Goal: Information Seeking & Learning: Compare options

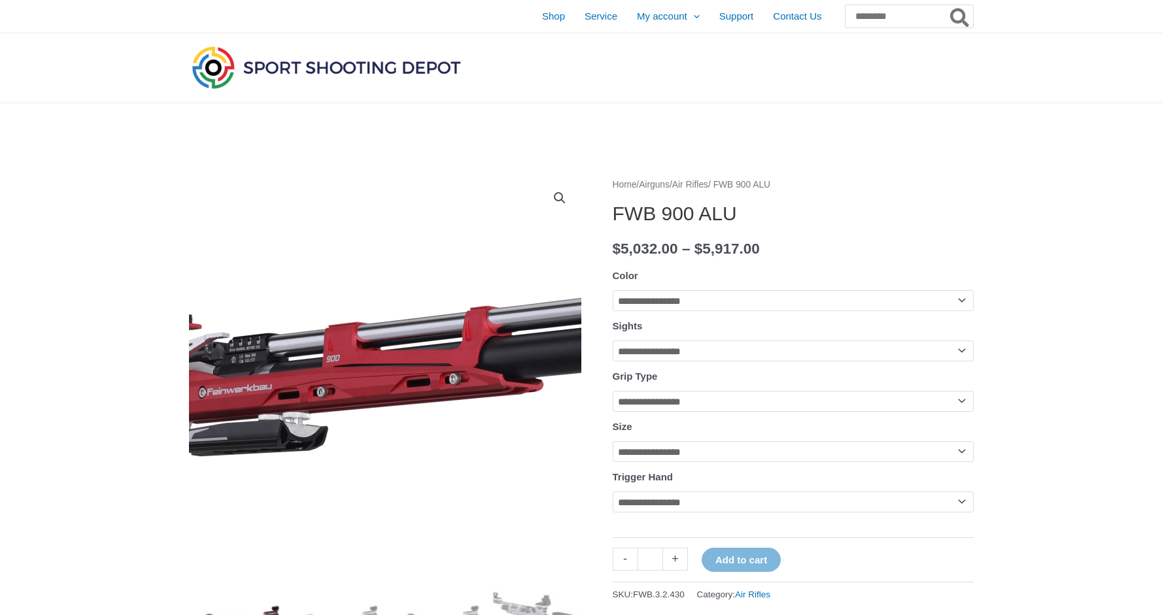
click at [386, 322] on img at bounding box center [383, 374] width 981 height 405
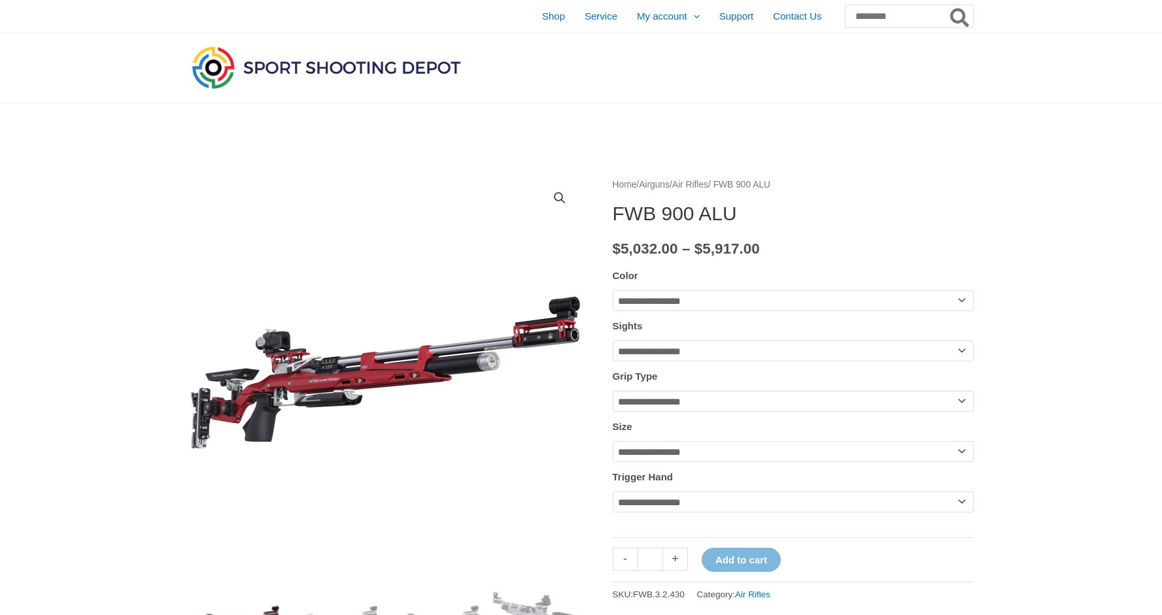
click at [556, 197] on link "🔍" at bounding box center [560, 198] width 24 height 24
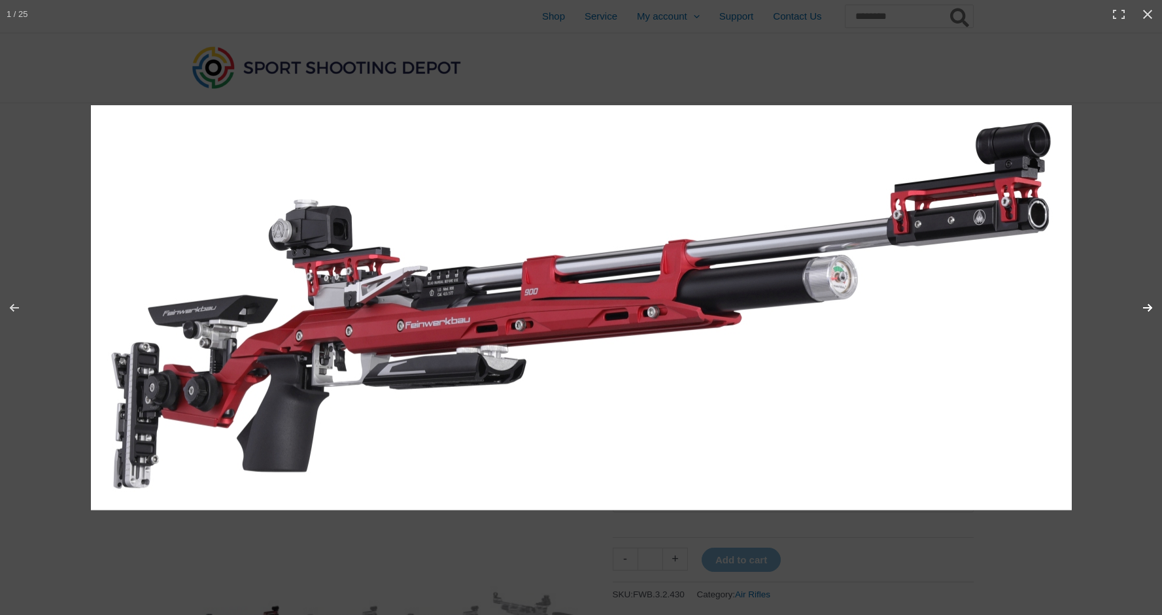
click at [1146, 308] on button "Next (arrow right)" at bounding box center [1139, 307] width 46 height 65
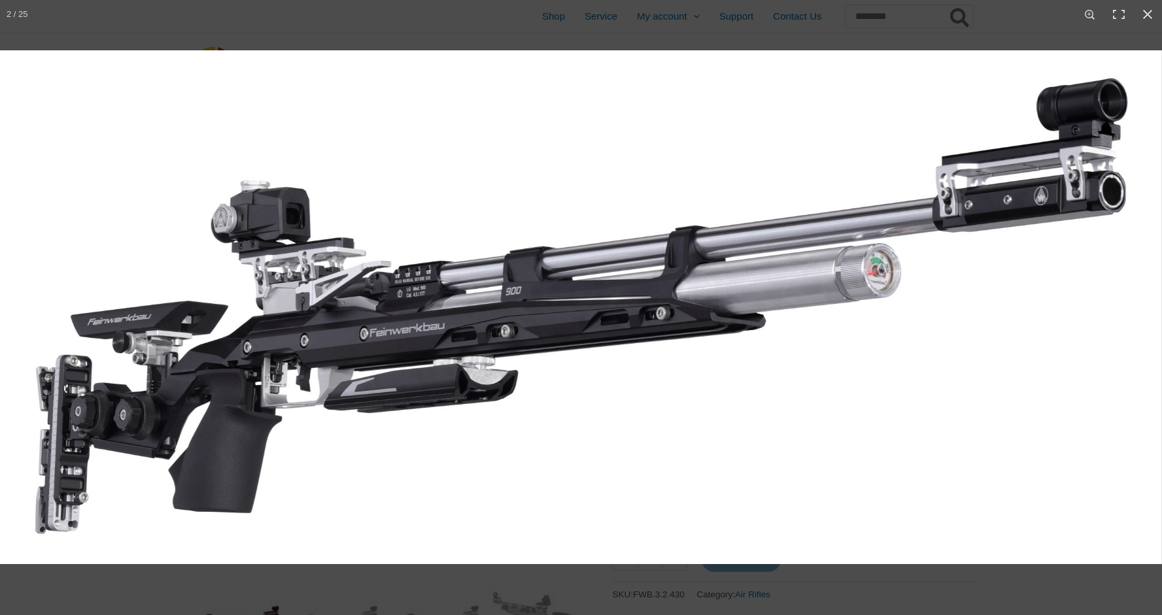
click at [1146, 308] on button "Next (arrow right)" at bounding box center [1139, 307] width 46 height 65
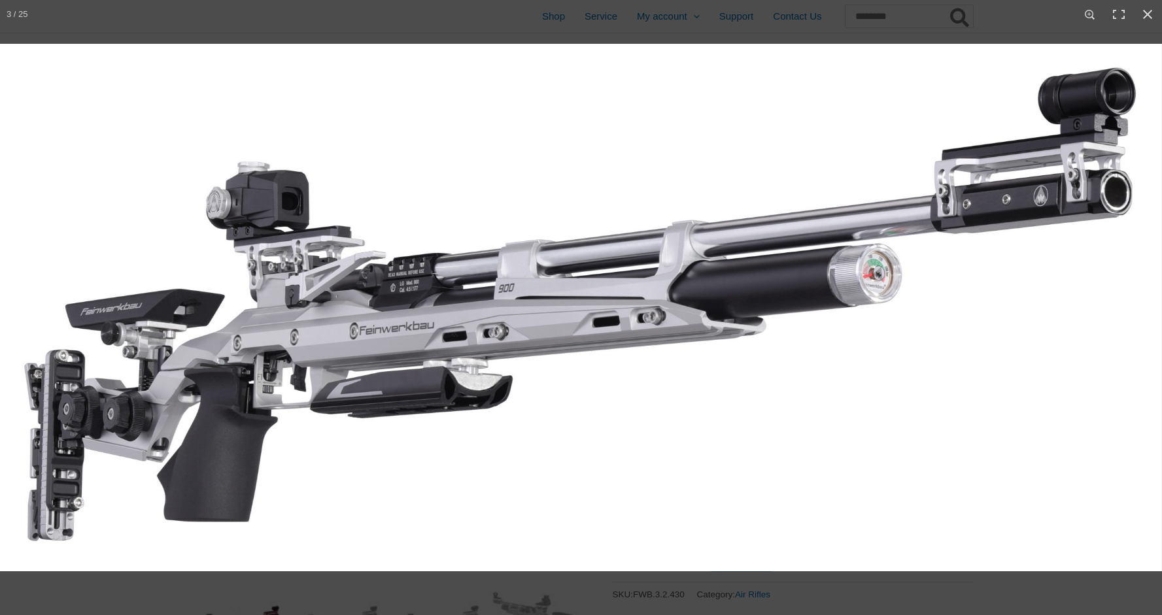
click at [1146, 308] on button "Next (arrow right)" at bounding box center [1139, 307] width 46 height 65
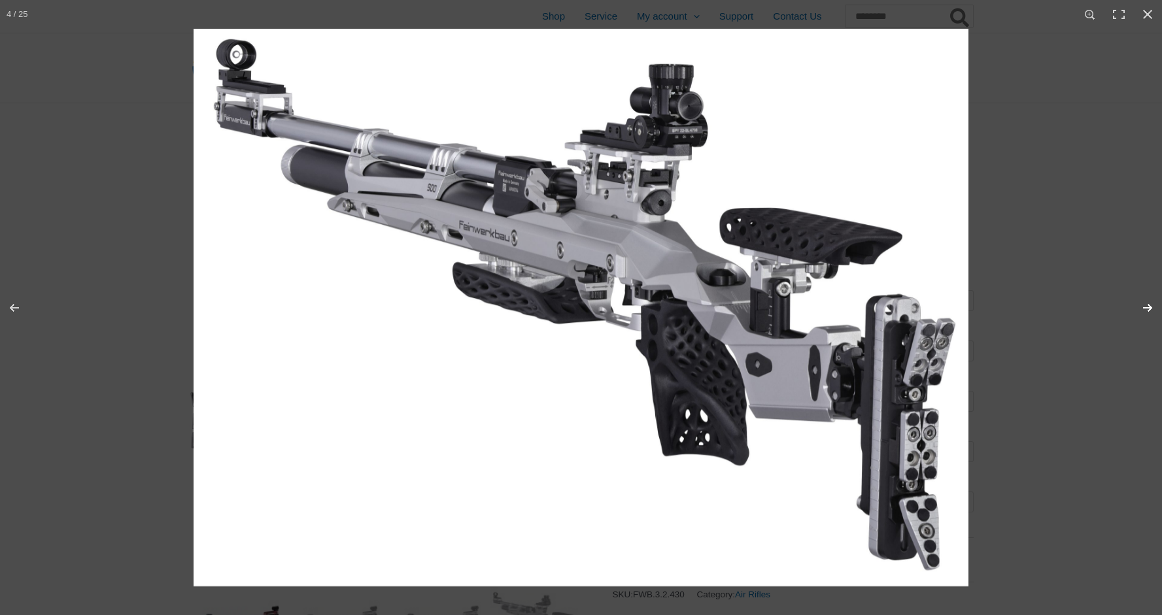
click at [1146, 308] on button "Next (arrow right)" at bounding box center [1139, 307] width 46 height 65
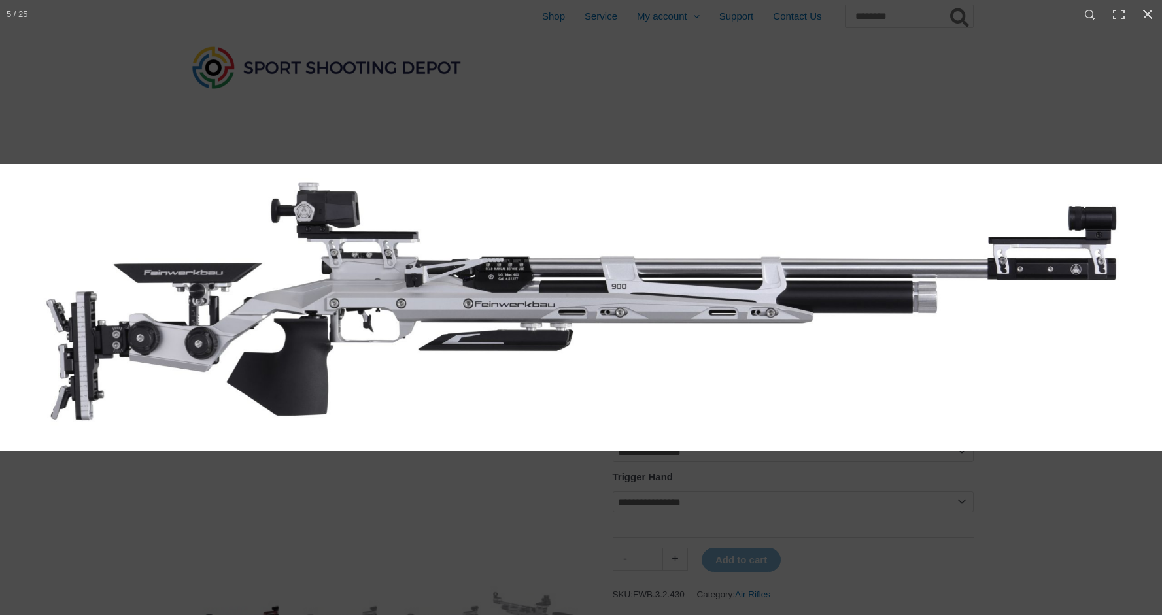
click at [1146, 308] on button "Next (arrow right)" at bounding box center [1139, 307] width 46 height 65
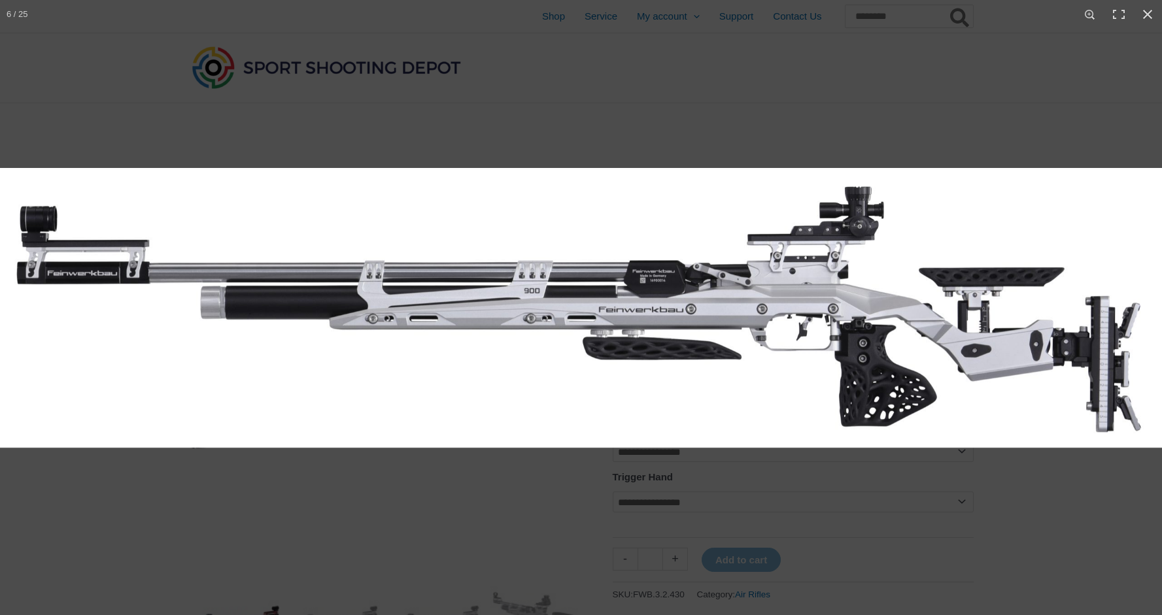
click at [1146, 308] on button "Next (arrow right)" at bounding box center [1139, 307] width 46 height 65
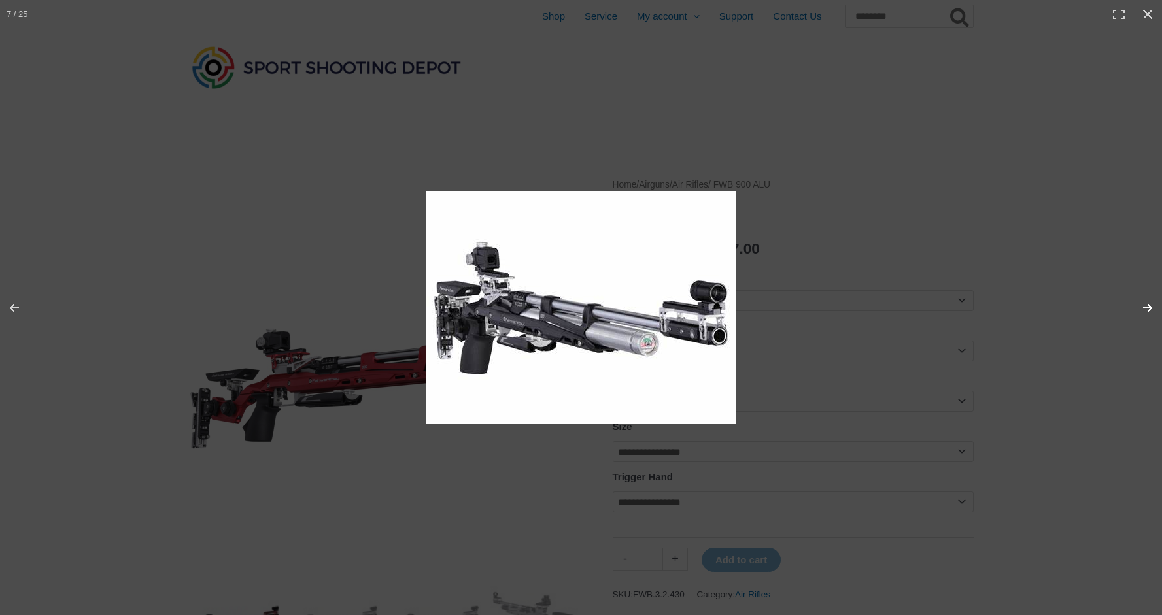
click at [1146, 308] on button "Next (arrow right)" at bounding box center [1139, 307] width 46 height 65
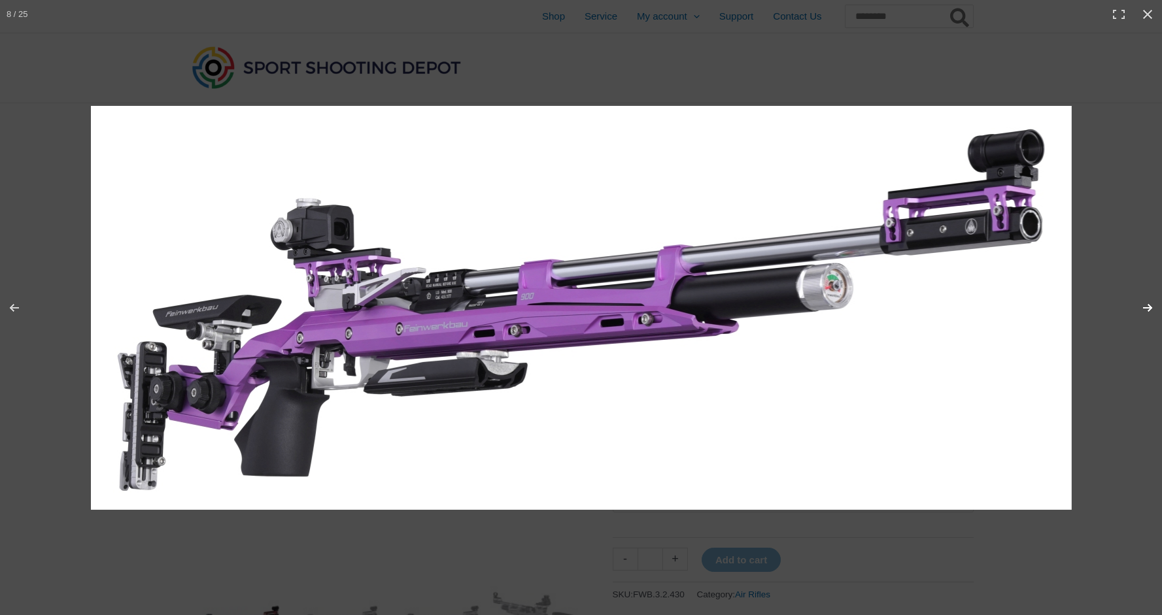
click at [1146, 308] on button "Next (arrow right)" at bounding box center [1139, 307] width 46 height 65
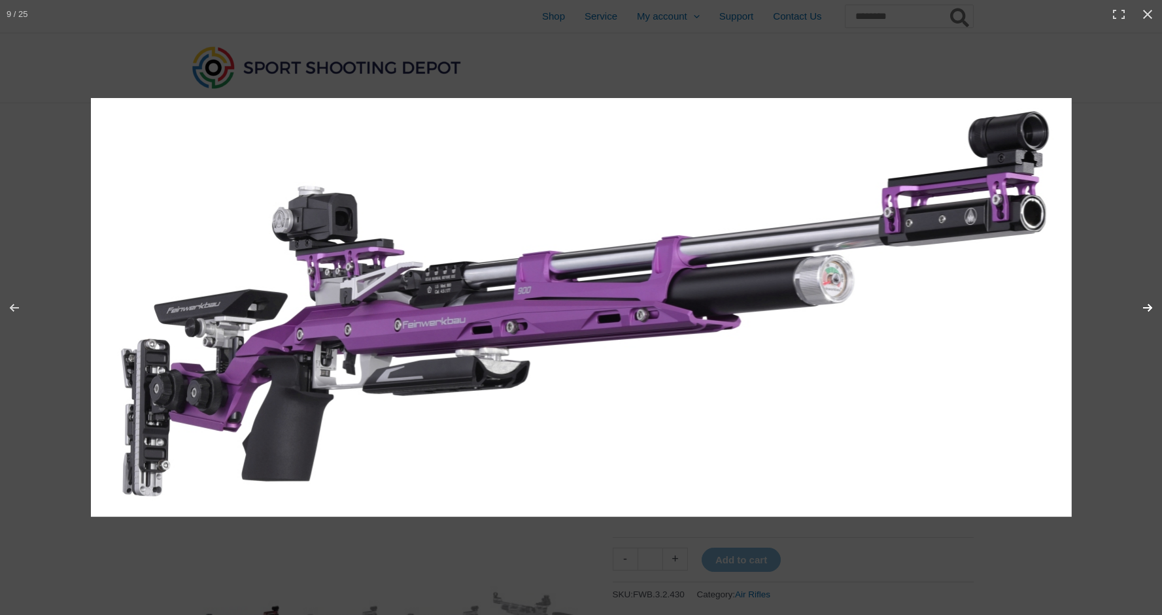
click at [1146, 308] on button "Next (arrow right)" at bounding box center [1139, 307] width 46 height 65
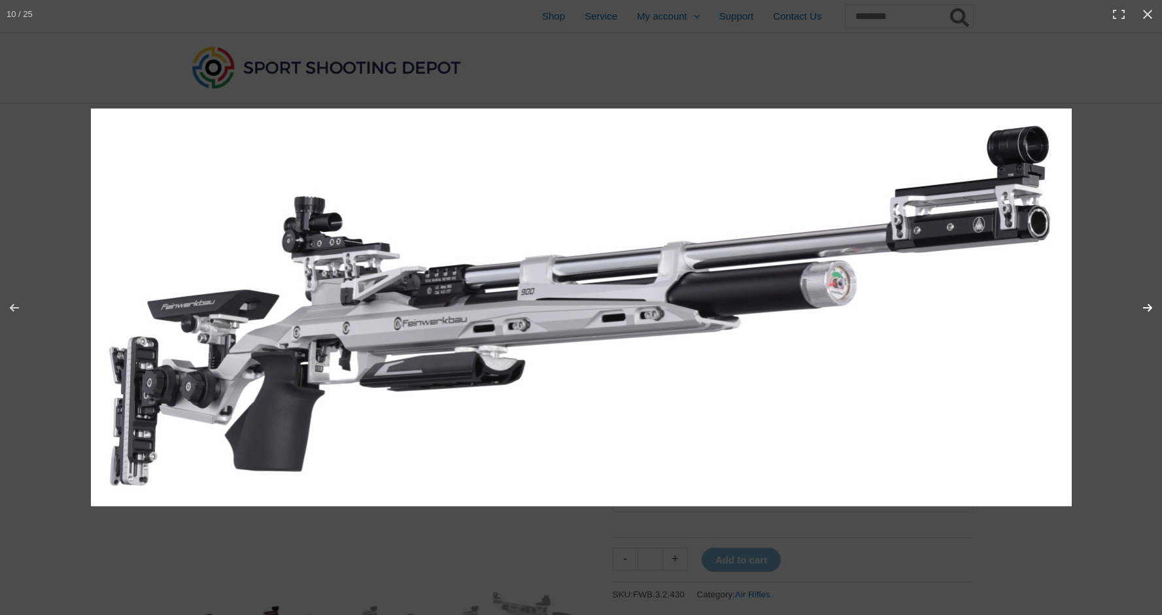
click at [1146, 308] on button "Next (arrow right)" at bounding box center [1139, 307] width 46 height 65
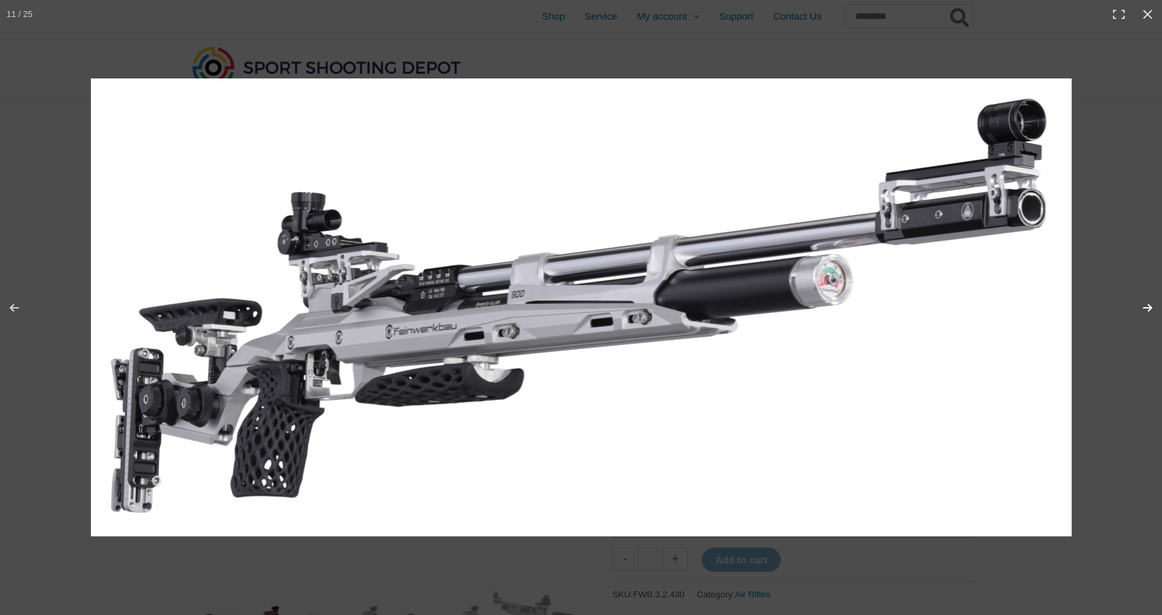
click at [1146, 308] on button "Next (arrow right)" at bounding box center [1139, 307] width 46 height 65
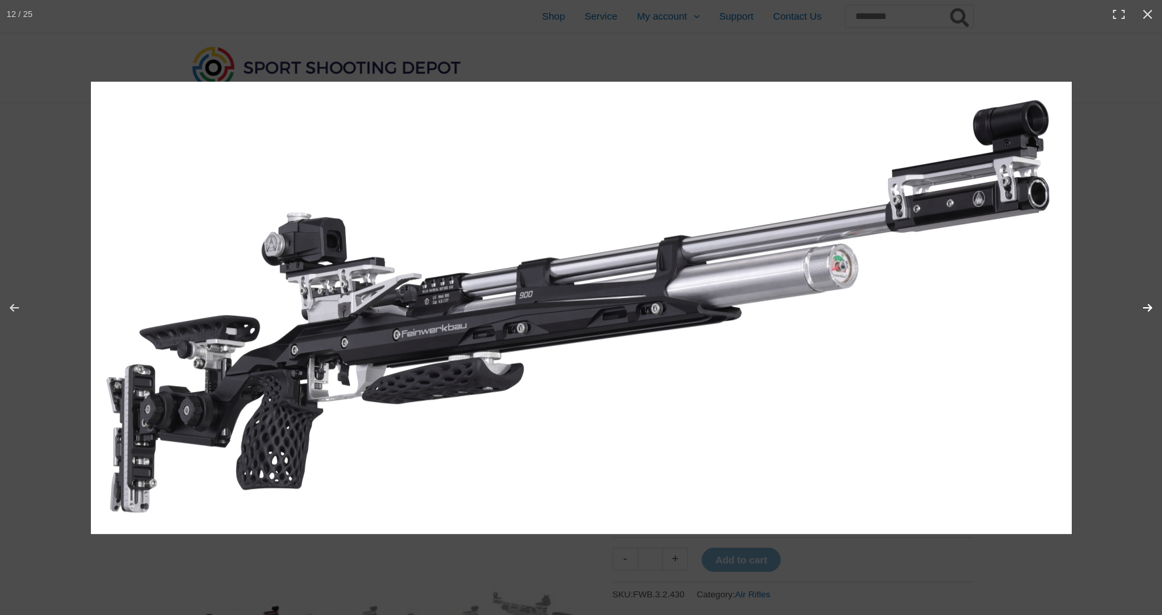
click at [1146, 308] on button "Next (arrow right)" at bounding box center [1139, 307] width 46 height 65
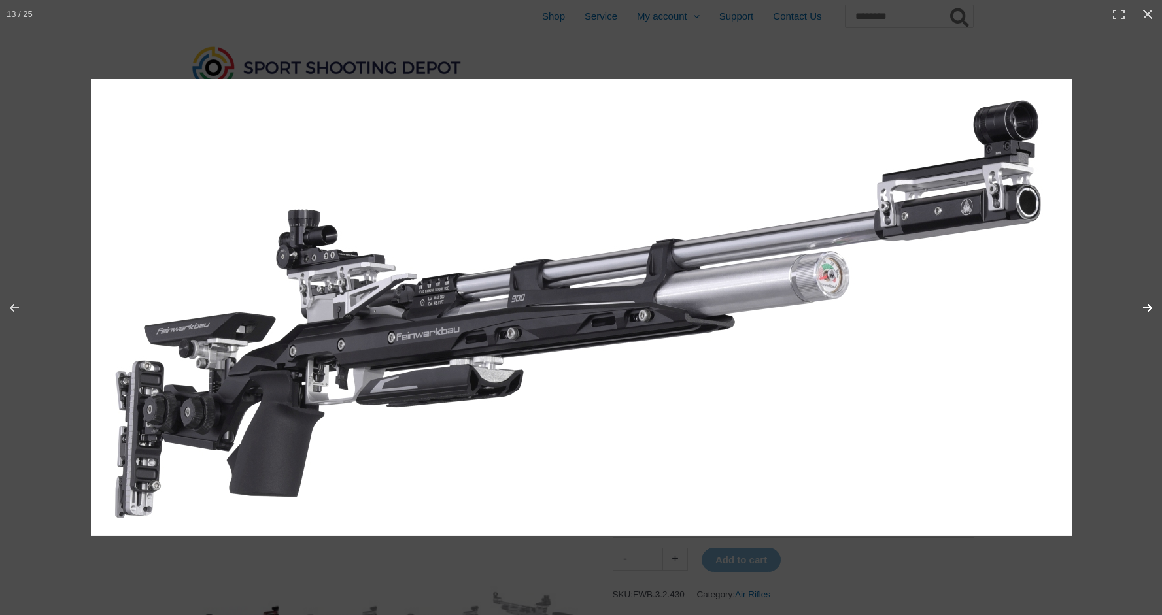
click at [1146, 308] on button "Next (arrow right)" at bounding box center [1139, 307] width 46 height 65
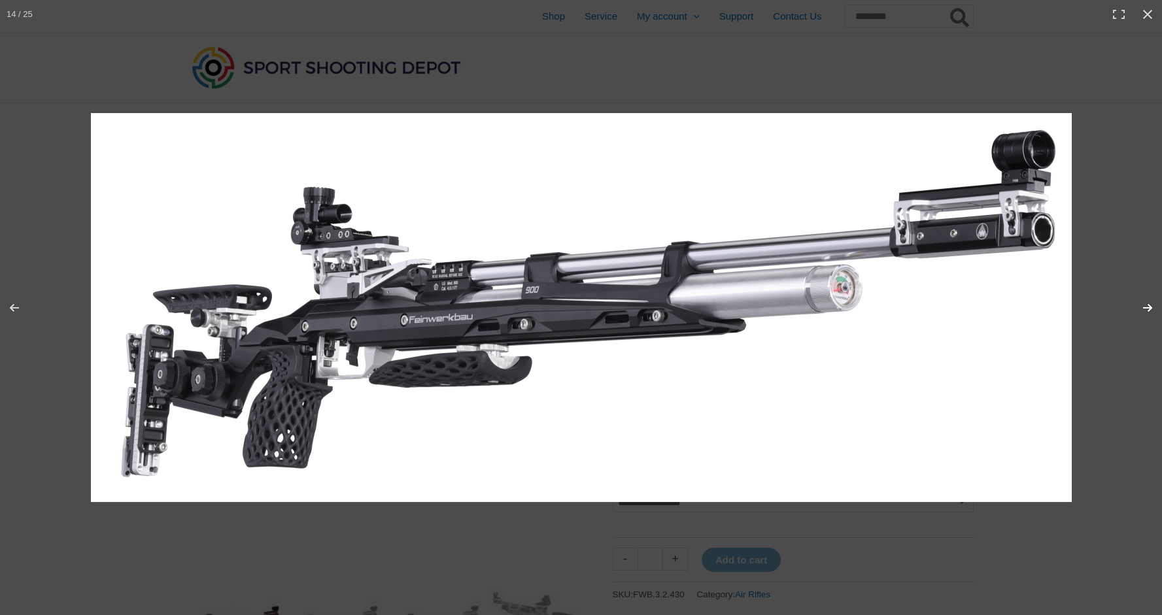
click at [1146, 308] on button "Next (arrow right)" at bounding box center [1139, 307] width 46 height 65
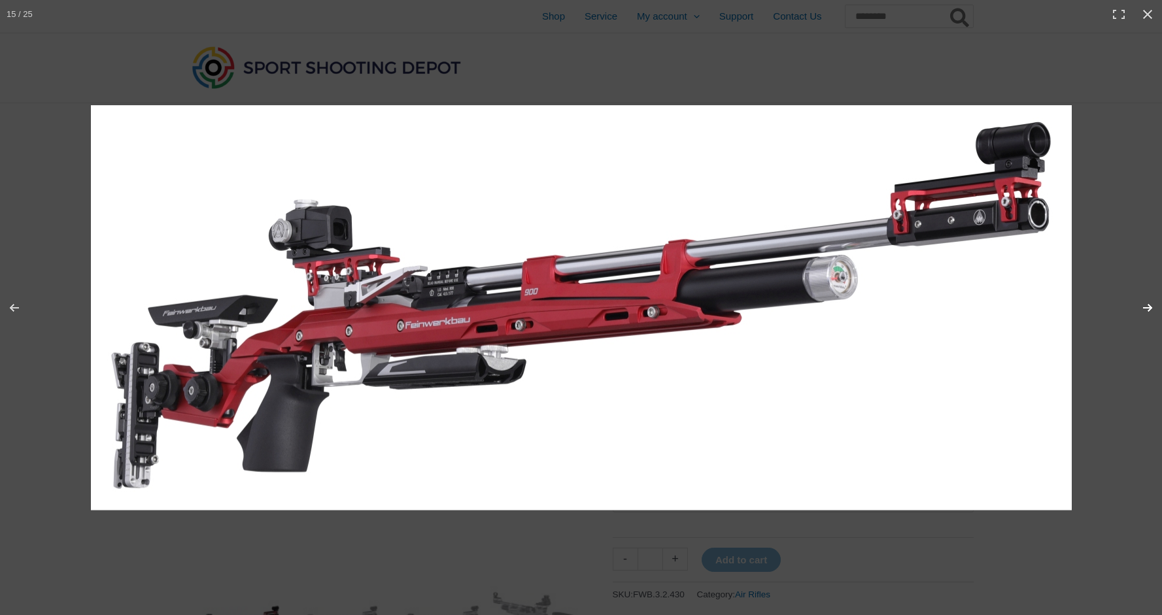
click at [1146, 308] on button "Next (arrow right)" at bounding box center [1139, 307] width 46 height 65
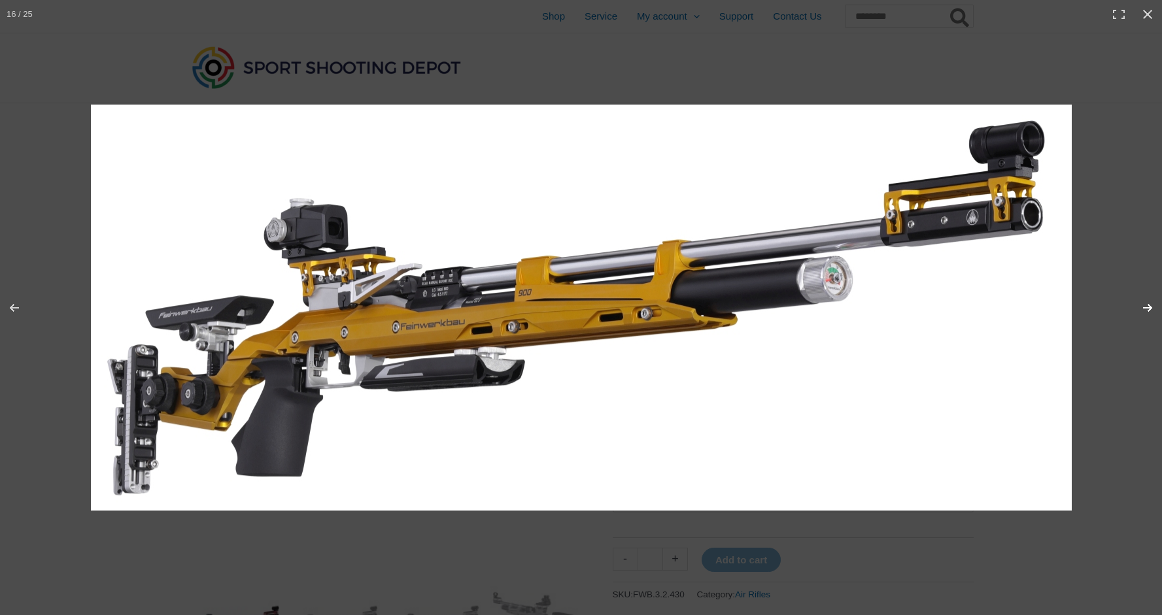
click at [1146, 308] on button "Next (arrow right)" at bounding box center [1139, 307] width 46 height 65
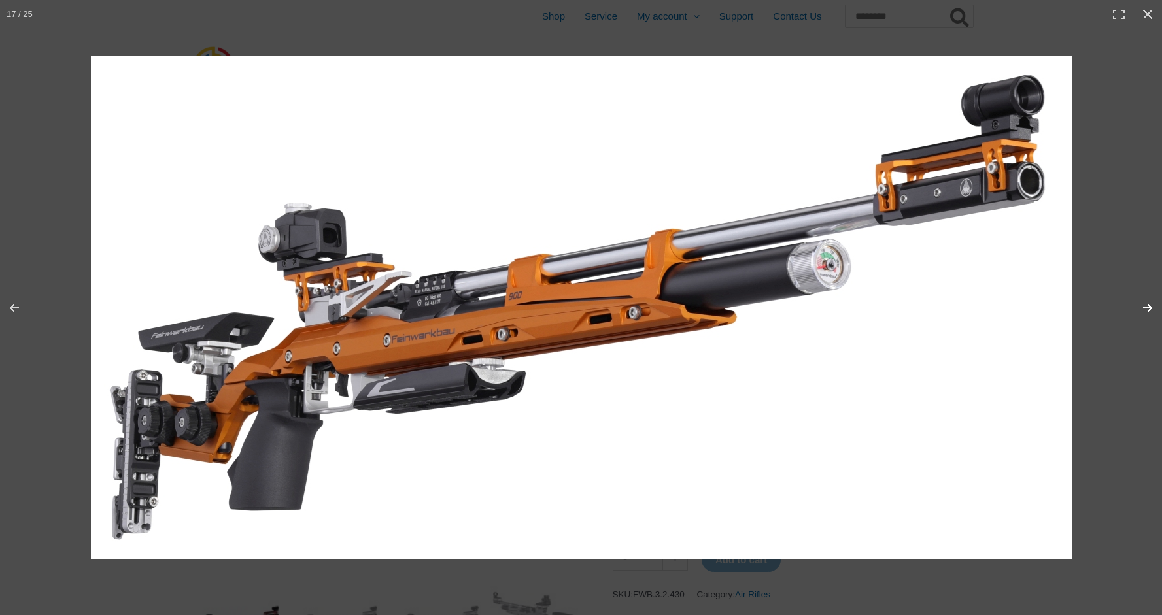
click at [1146, 308] on button "Next (arrow right)" at bounding box center [1139, 307] width 46 height 65
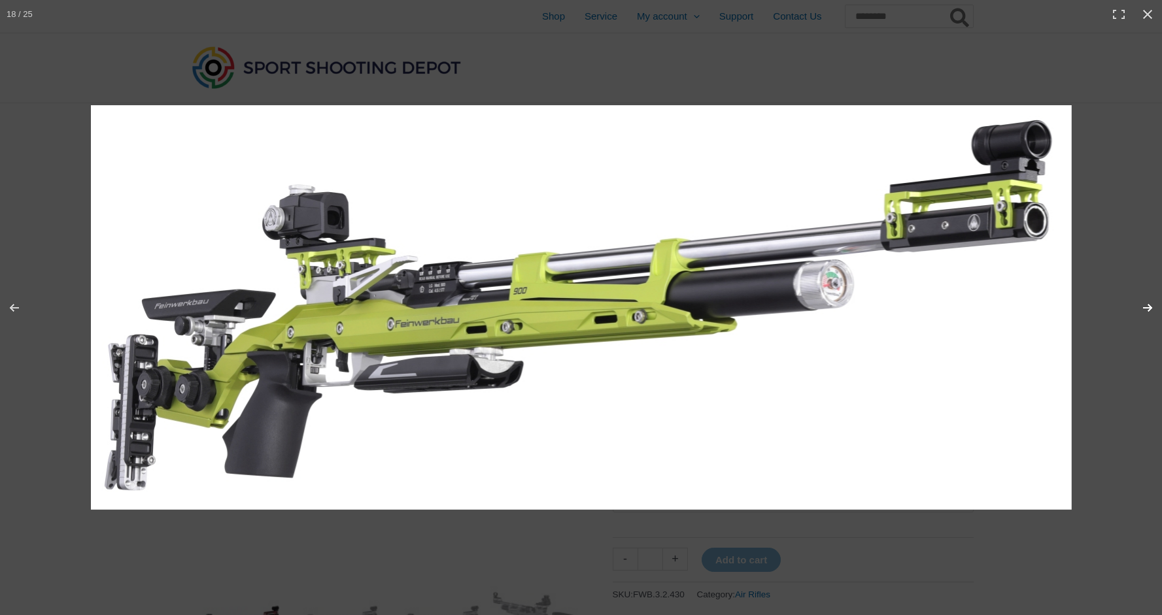
click at [1146, 308] on button "Next (arrow right)" at bounding box center [1139, 307] width 46 height 65
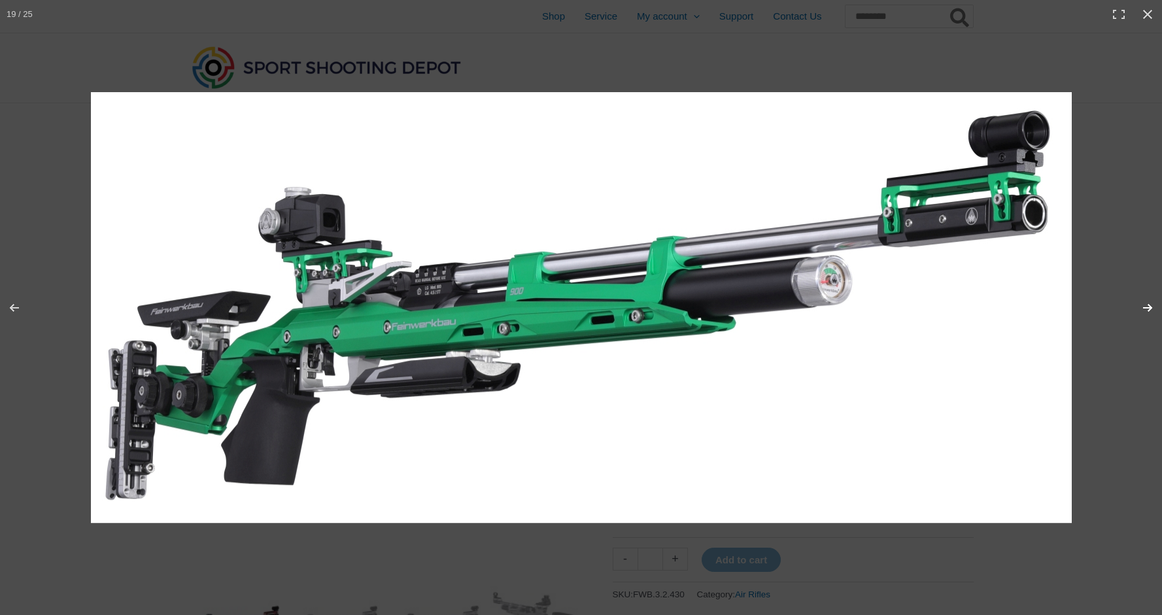
click at [1146, 308] on button "Next (arrow right)" at bounding box center [1139, 307] width 46 height 65
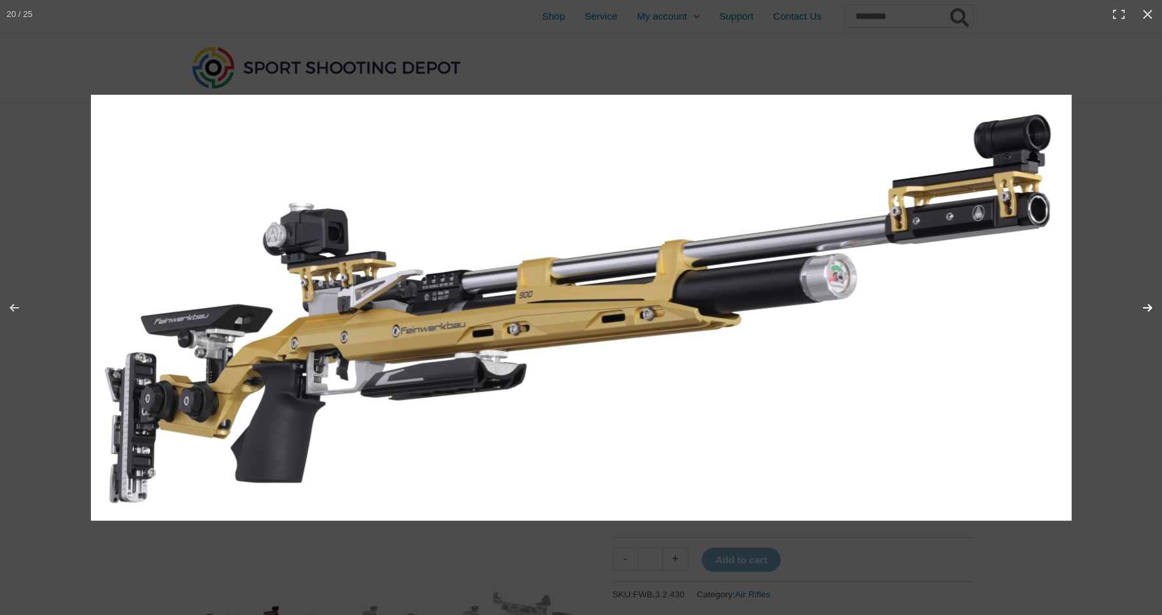
click at [1146, 308] on button "Next (arrow right)" at bounding box center [1139, 307] width 46 height 65
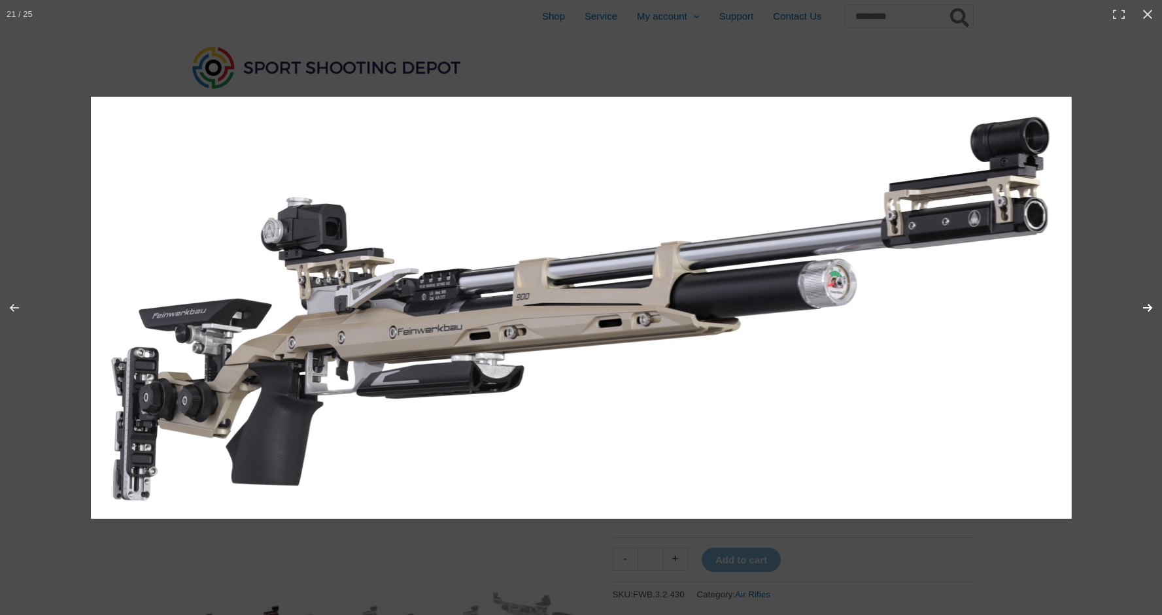
click at [1146, 308] on button "Next (arrow right)" at bounding box center [1139, 307] width 46 height 65
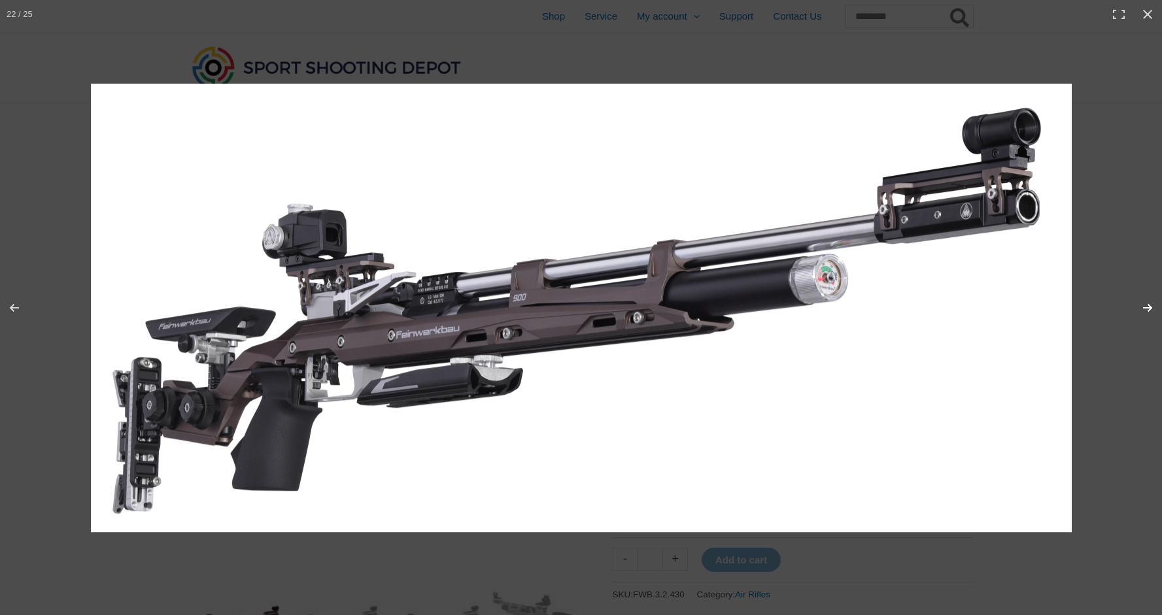
click at [1146, 308] on button "Next (arrow right)" at bounding box center [1139, 307] width 46 height 65
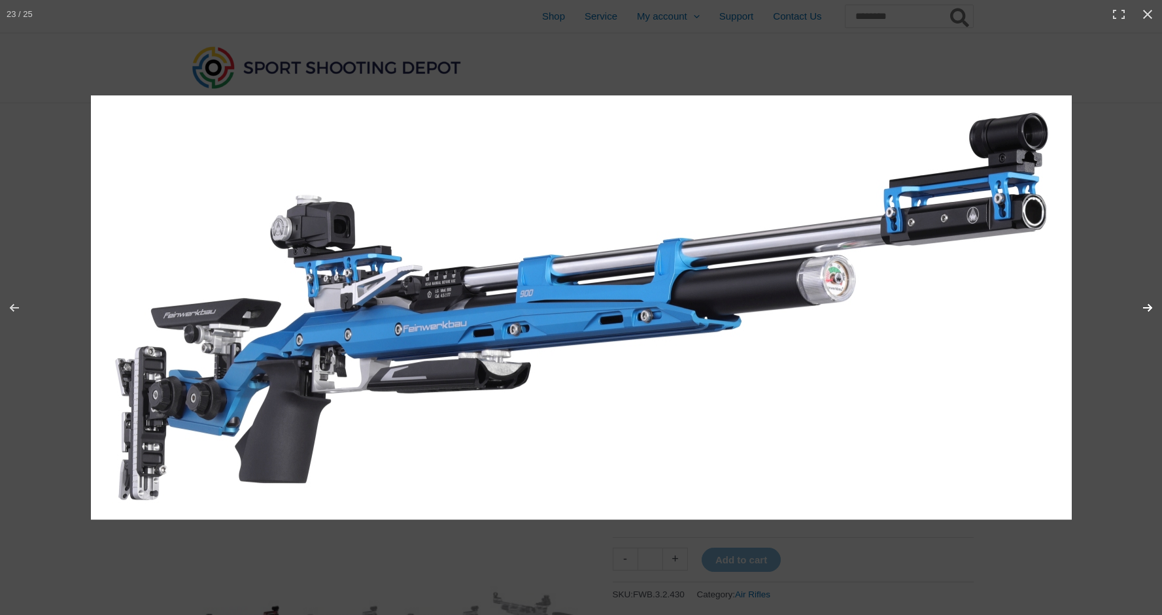
click at [1146, 307] on button "Next (arrow right)" at bounding box center [1139, 307] width 46 height 65
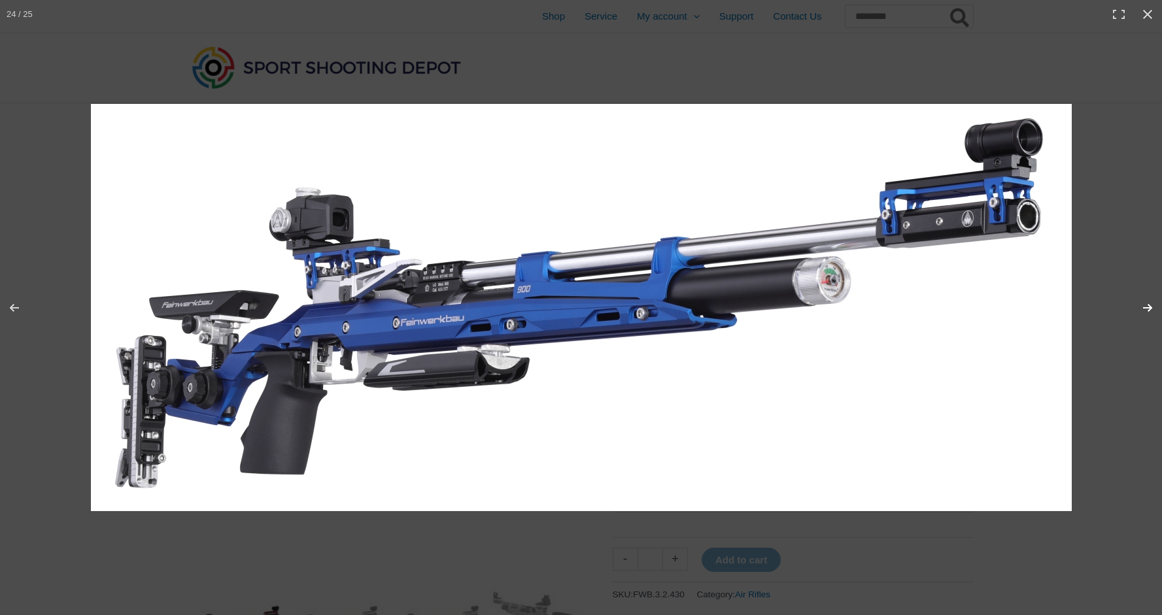
click at [1146, 307] on button "Next (arrow right)" at bounding box center [1139, 307] width 46 height 65
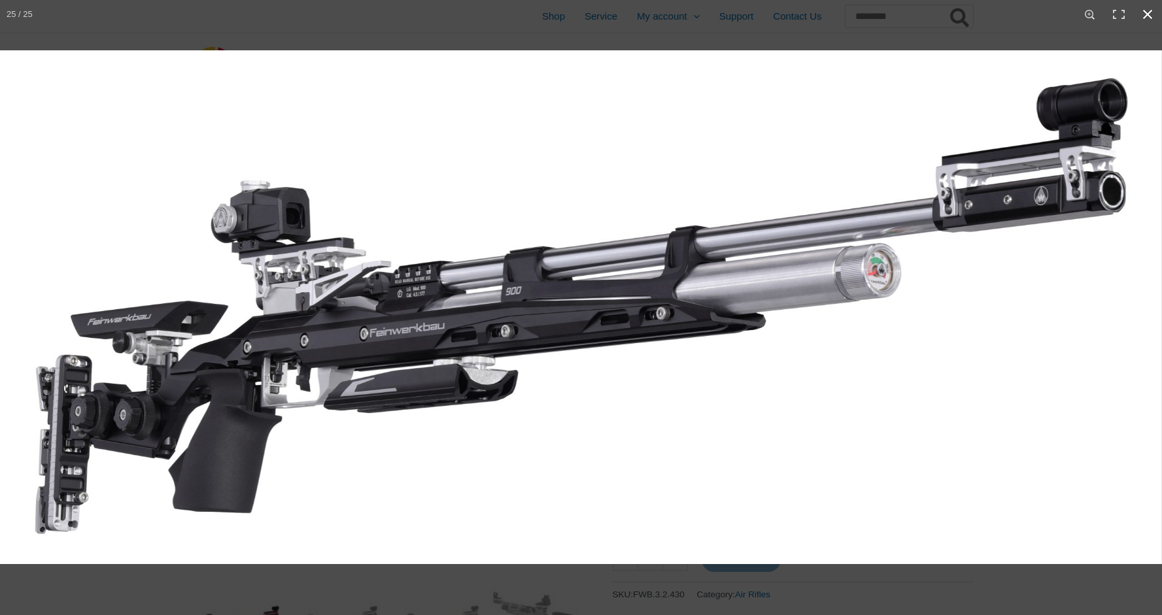
click at [1149, 10] on button "Close (Esc)" at bounding box center [1147, 14] width 29 height 29
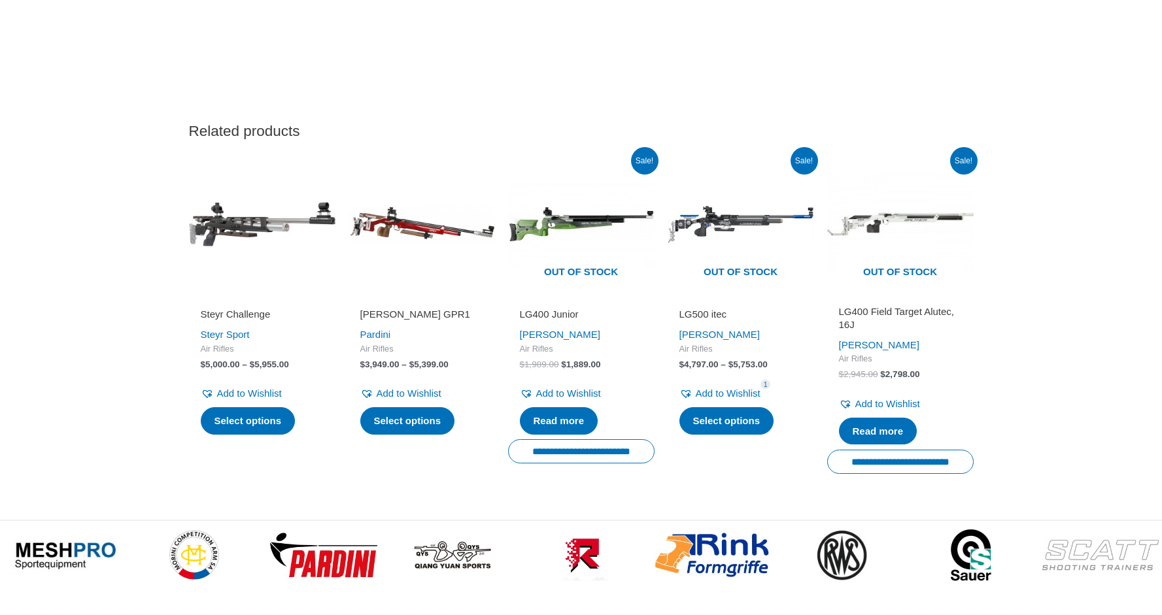
scroll to position [2732, 0]
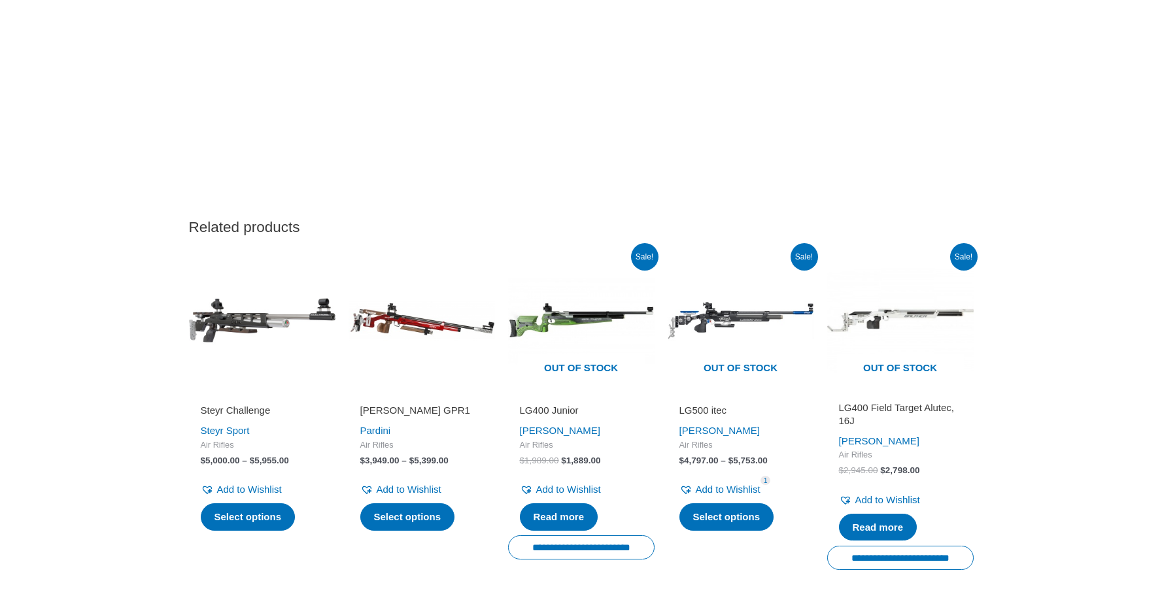
click at [233, 346] on img at bounding box center [262, 320] width 146 height 146
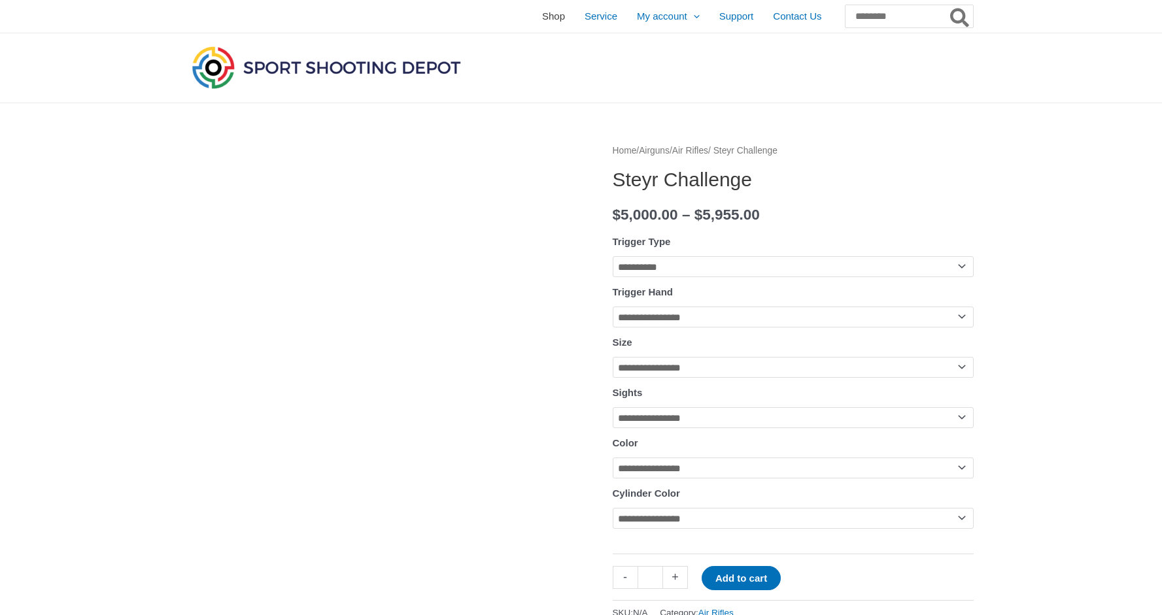
click at [542, 15] on span "Shop" at bounding box center [553, 16] width 23 height 33
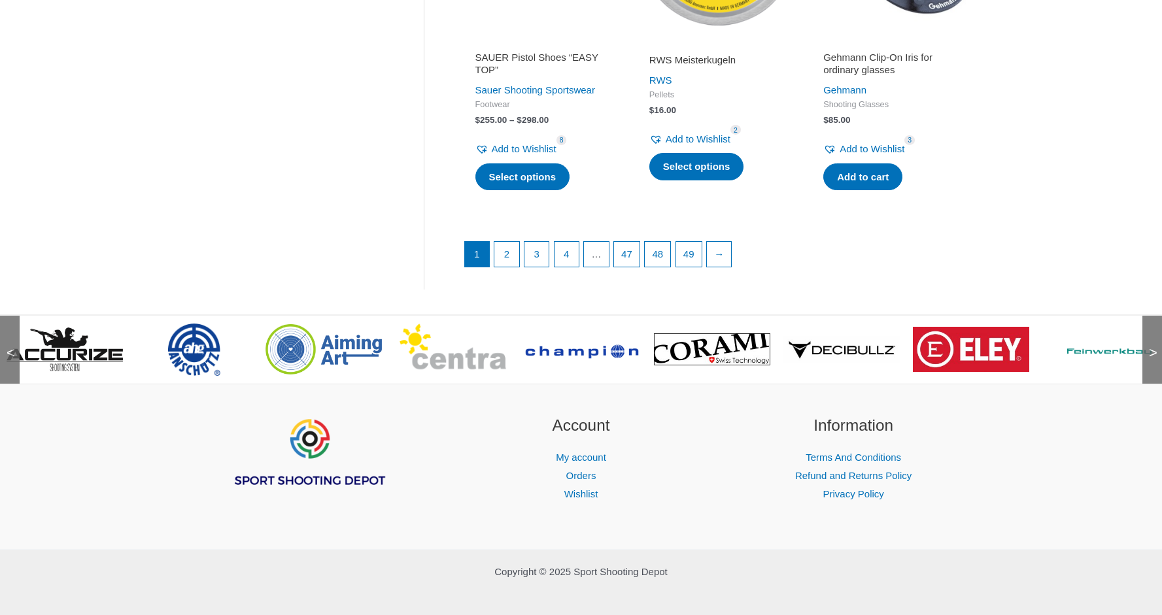
scroll to position [1865, 0]
click at [505, 243] on link "2" at bounding box center [506, 255] width 25 height 25
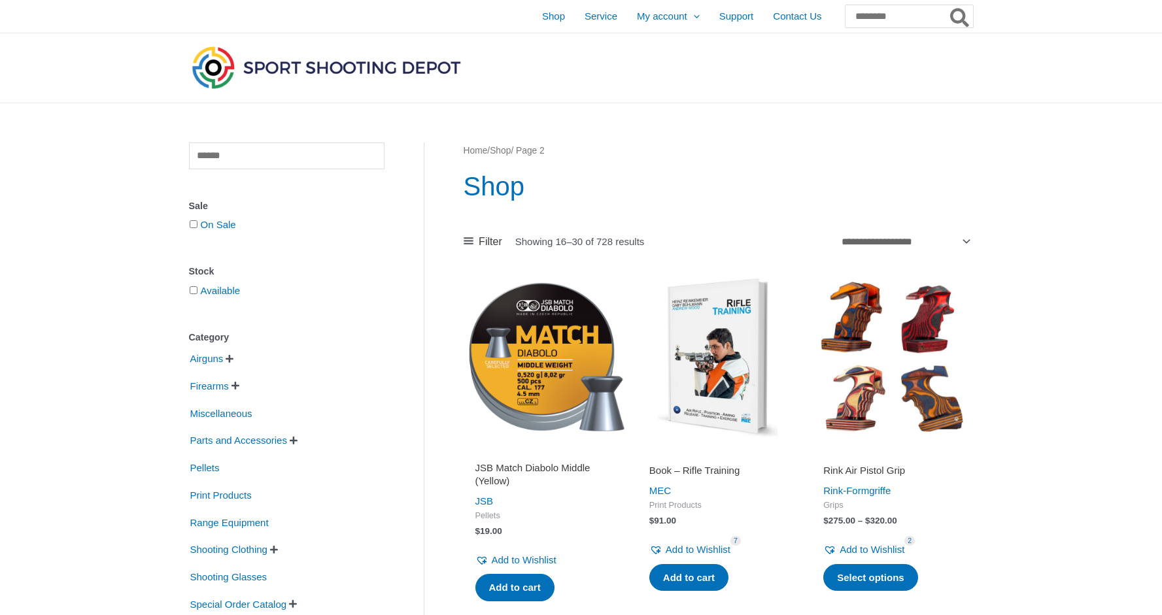
click at [925, 373] on img at bounding box center [891, 357] width 161 height 161
